Goal: Information Seeking & Learning: Learn about a topic

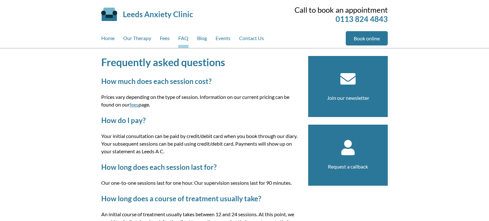
scroll to position [3, 0]
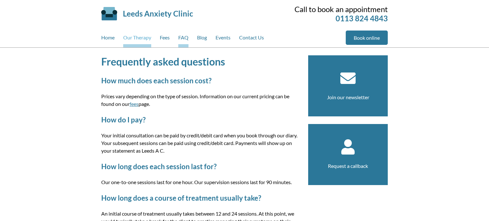
click at [141, 38] on link "Our Therapy" at bounding box center [137, 39] width 28 height 17
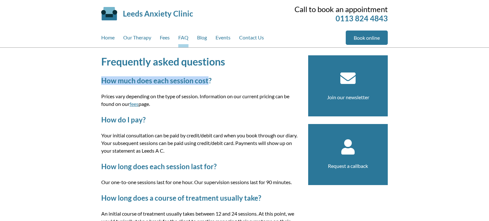
drag, startPoint x: 97, startPoint y: 80, endPoint x: 207, endPoint y: 93, distance: 111.3
copy h2 "How much does each session cost"
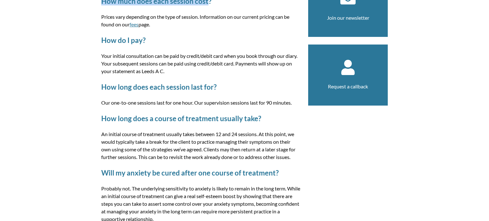
scroll to position [83, 0]
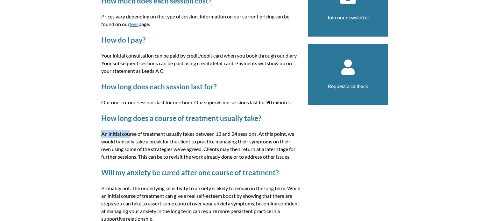
drag, startPoint x: 109, startPoint y: 124, endPoint x: 130, endPoint y: 121, distance: 20.8
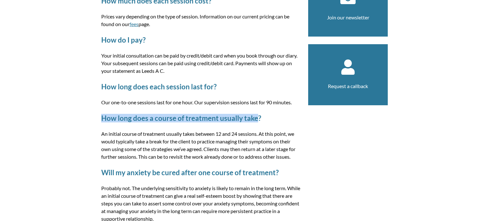
drag, startPoint x: 103, startPoint y: 114, endPoint x: 256, endPoint y: 117, distance: 153.2
click at [256, 117] on h2 "How long does a course of treatment usually take?" at bounding box center [200, 118] width 199 height 9
copy h2 "How long does a course of treatment usually take"
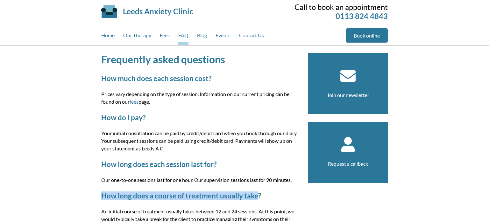
scroll to position [0, 0]
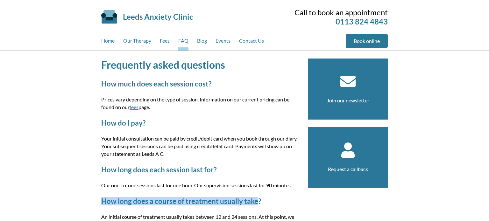
click at [149, 15] on link "Leeds Anxiety Clinic" at bounding box center [158, 16] width 70 height 9
